Goal: Communication & Community: Answer question/provide support

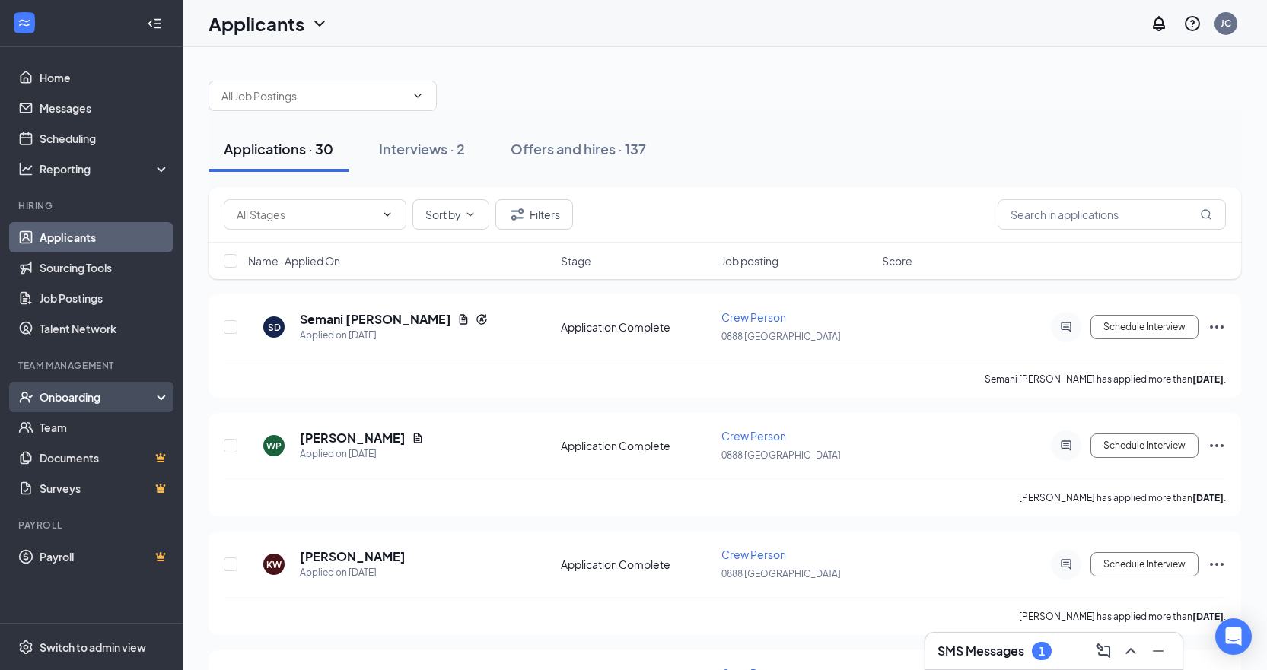
click at [83, 393] on div "Onboarding" at bounding box center [98, 397] width 117 height 15
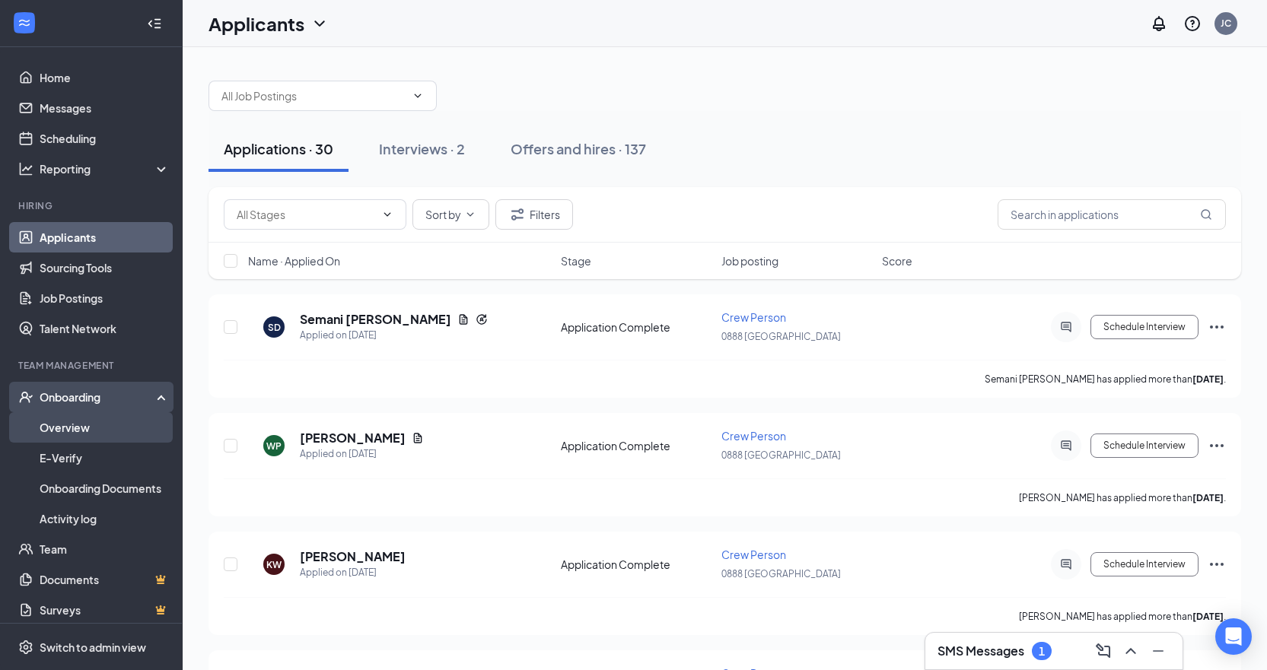
click at [67, 428] on link "Overview" at bounding box center [105, 427] width 130 height 30
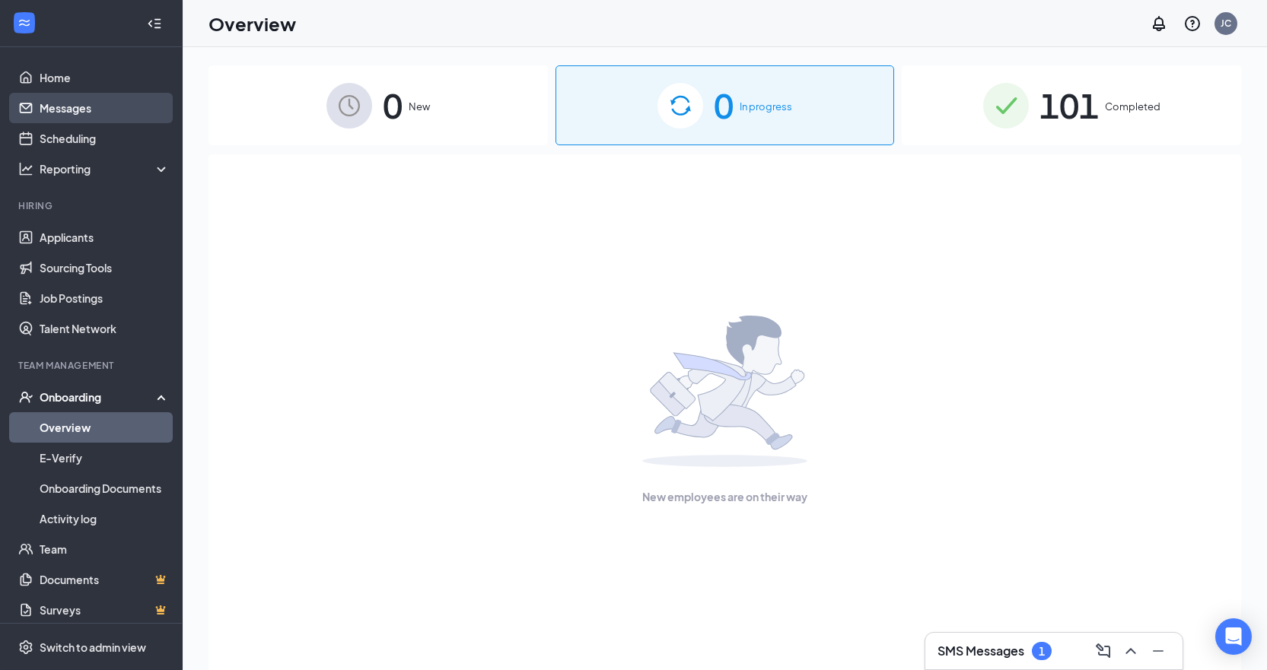
click at [89, 111] on link "Messages" at bounding box center [105, 108] width 130 height 30
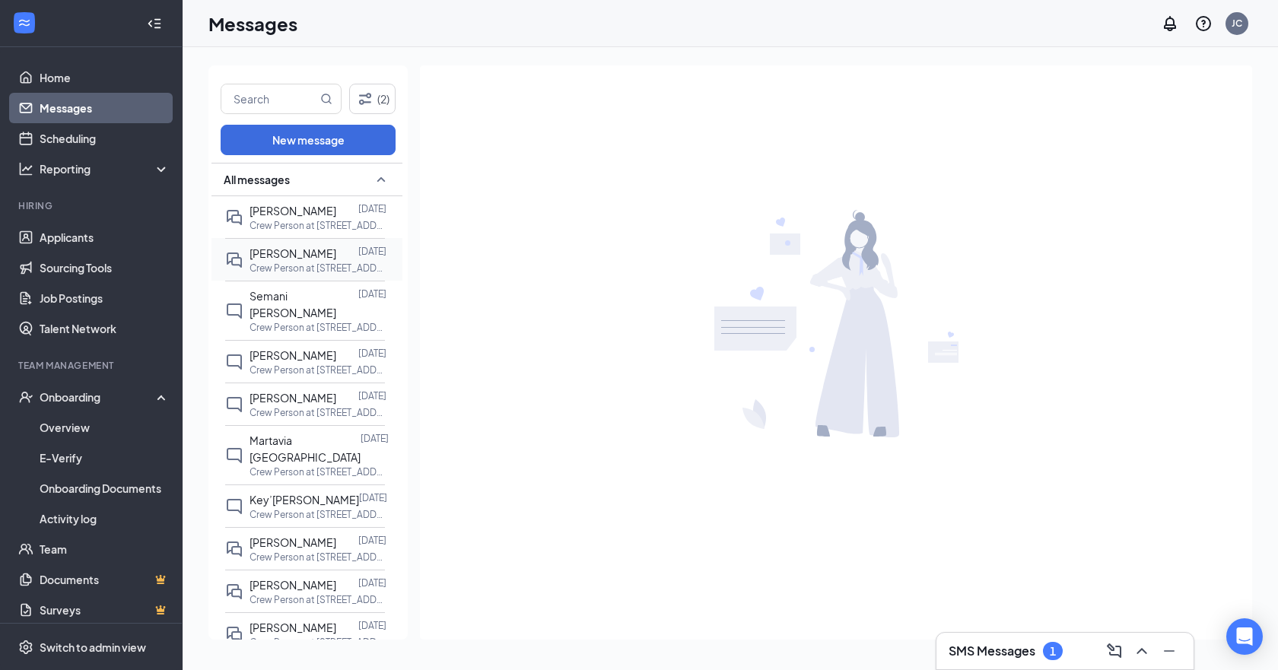
click at [297, 265] on p "Crew Person at [STREET_ADDRESS]" at bounding box center [318, 268] width 137 height 13
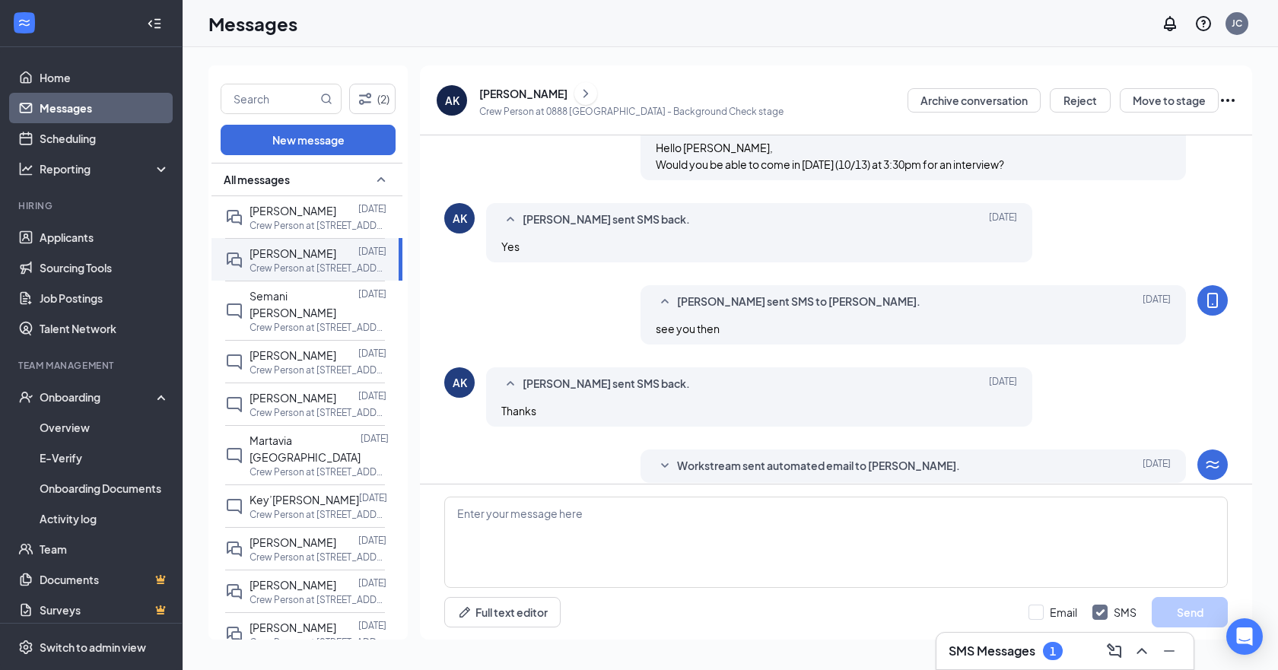
scroll to position [295, 0]
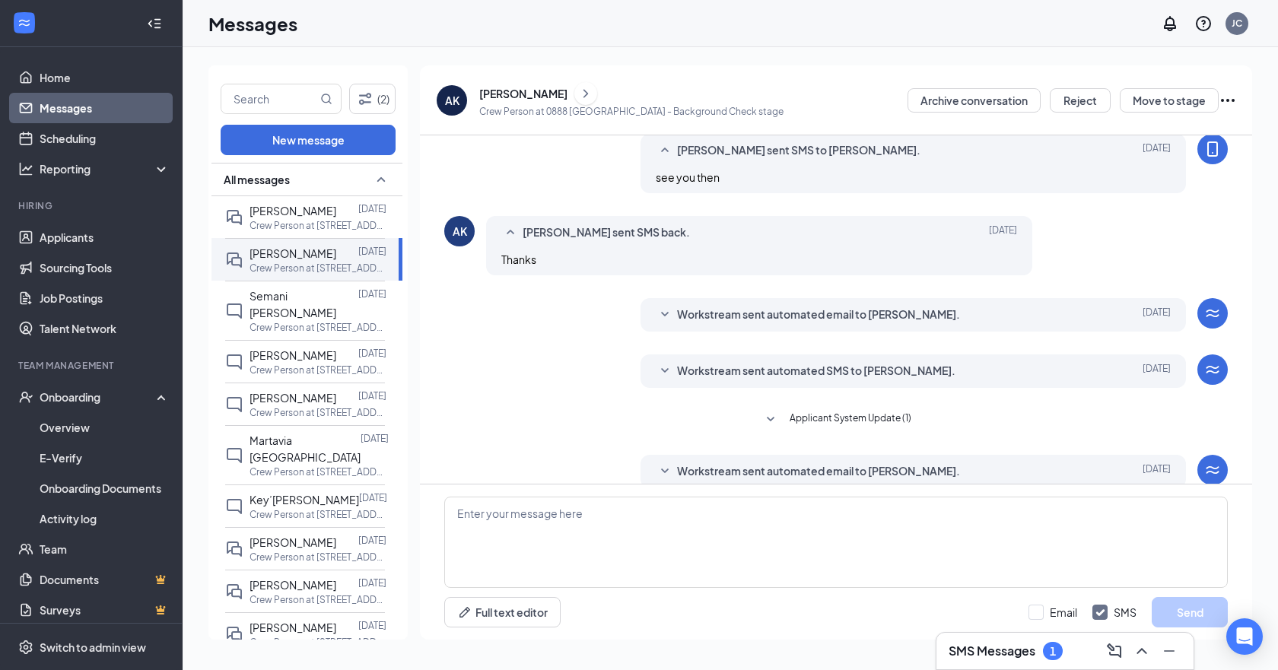
click at [528, 92] on div "[PERSON_NAME]" at bounding box center [523, 93] width 88 height 15
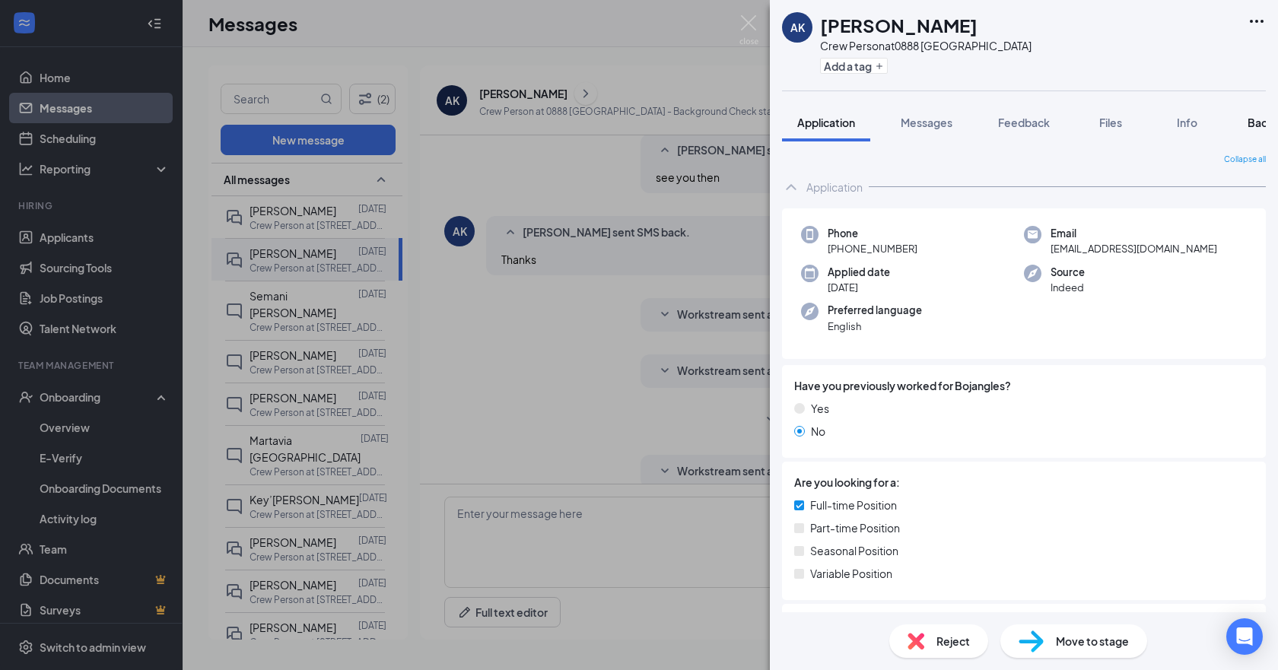
click at [1252, 125] on span "Background" at bounding box center [1279, 123] width 62 height 14
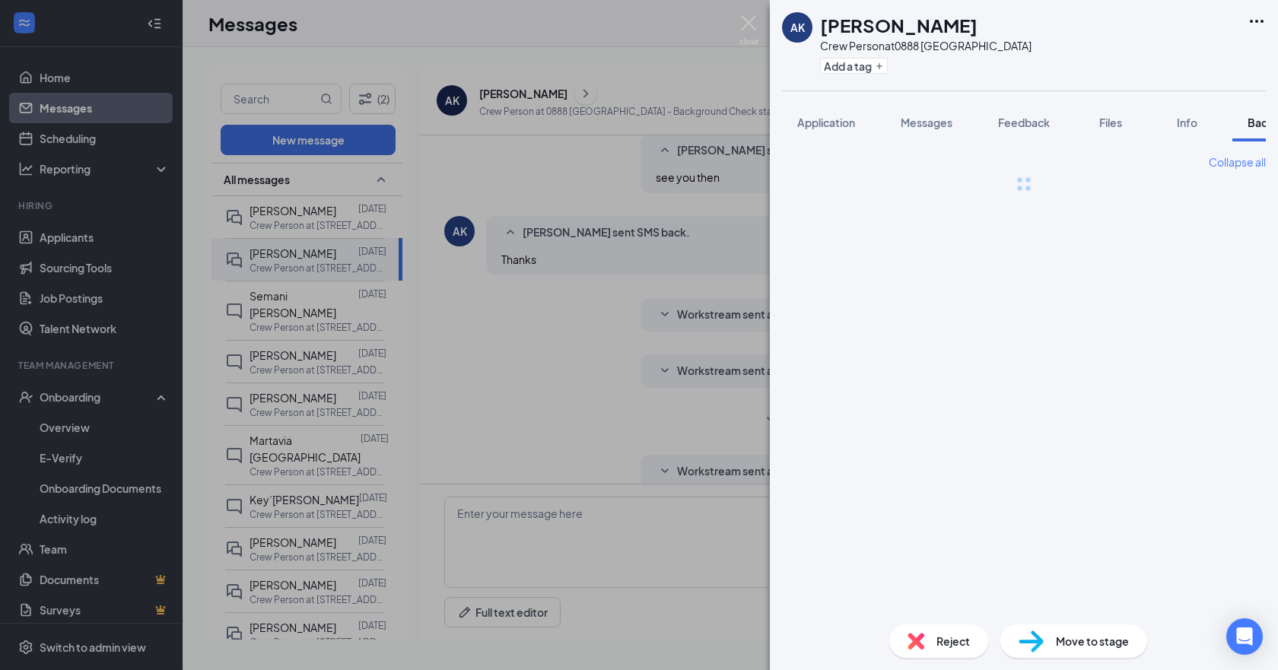
scroll to position [0, 62]
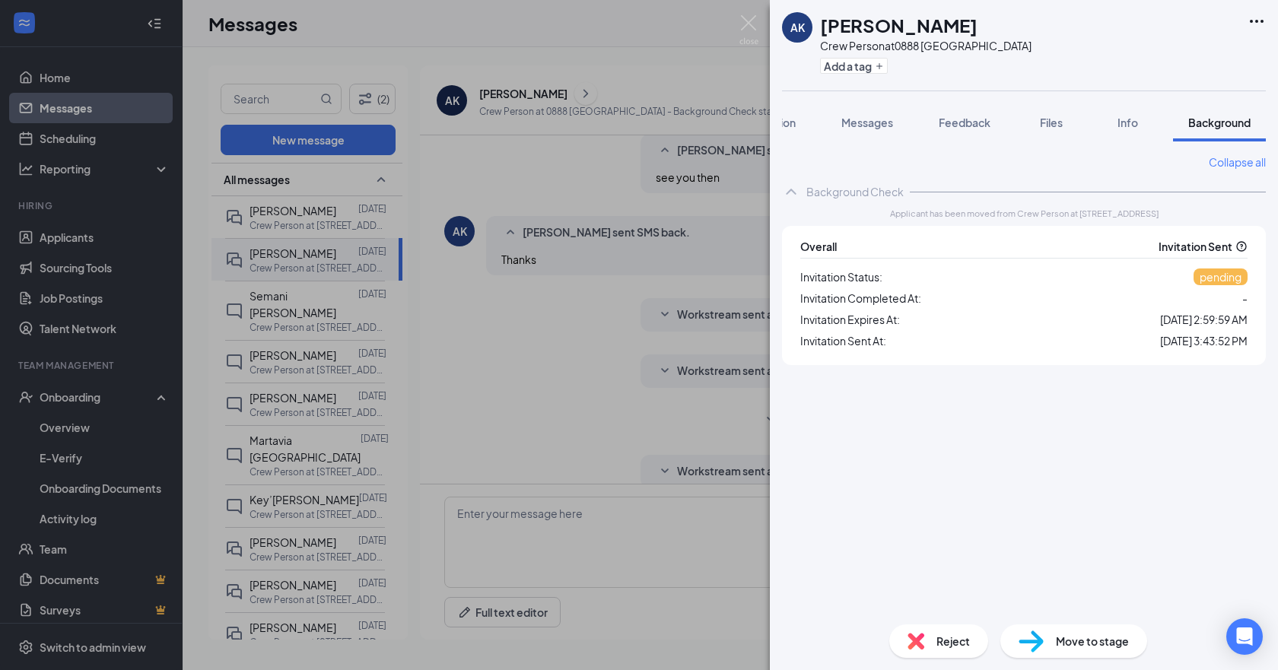
click at [469, 179] on div "AK [PERSON_NAME] Crew Person at 0888 Fountain Inn Add a tag Application Message…" at bounding box center [639, 335] width 1278 height 670
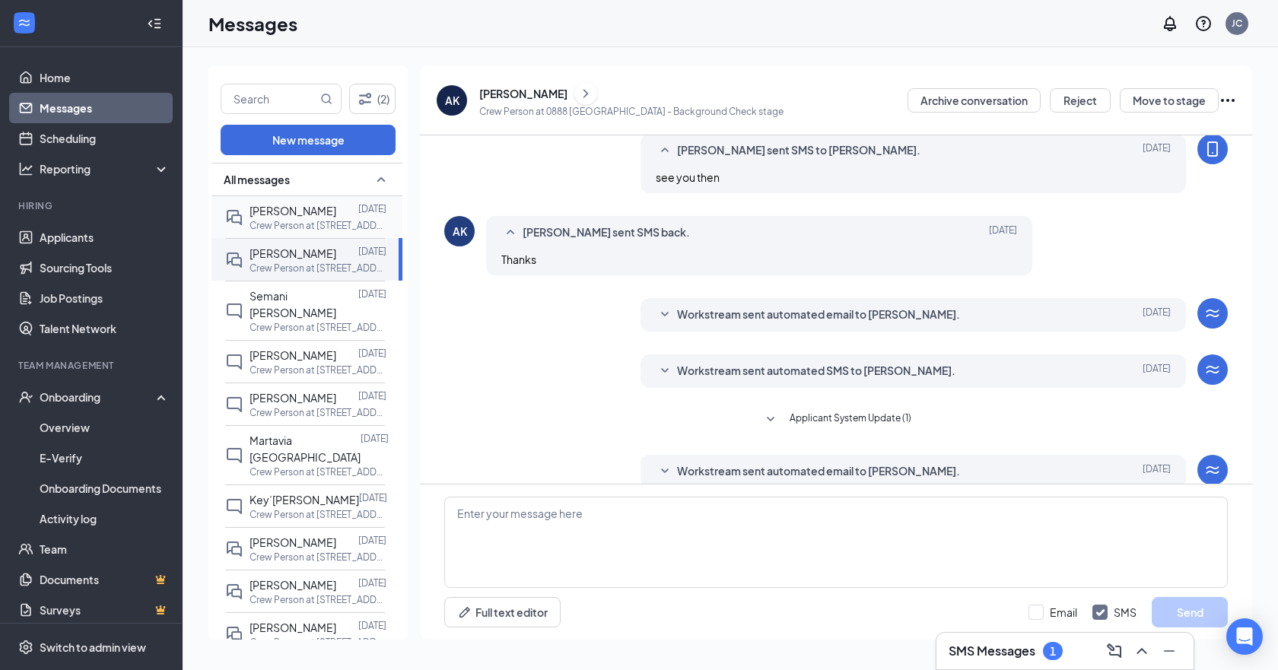
click at [250, 207] on span "[PERSON_NAME]" at bounding box center [293, 211] width 87 height 14
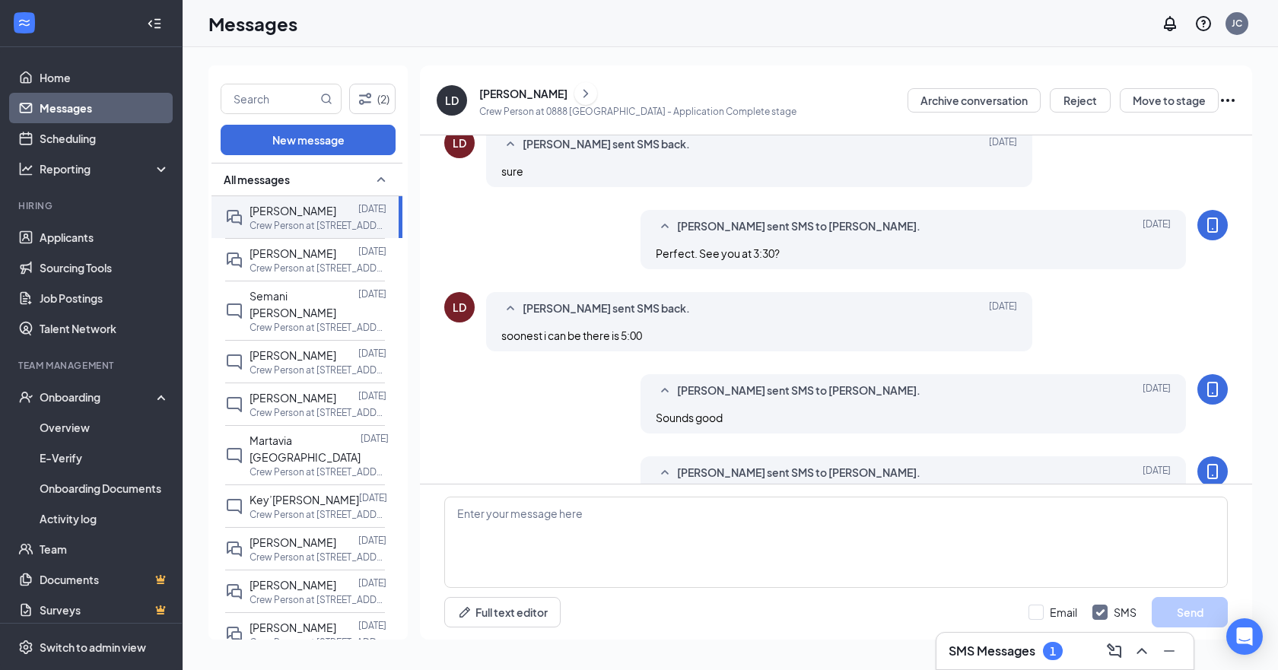
scroll to position [539, 0]
